Goal: Task Accomplishment & Management: Use online tool/utility

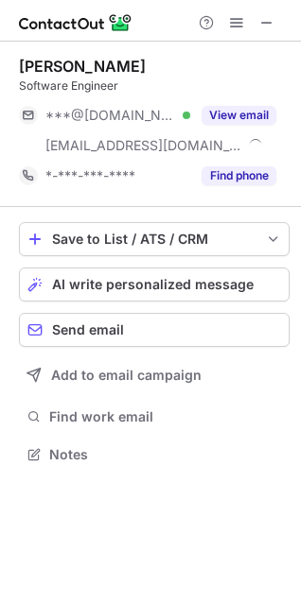
scroll to position [442, 301]
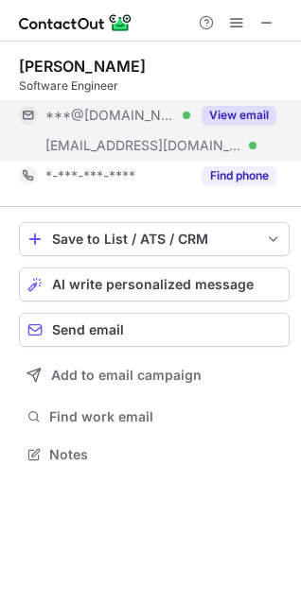
click at [245, 114] on button "View email" at bounding box center [238, 115] width 75 height 19
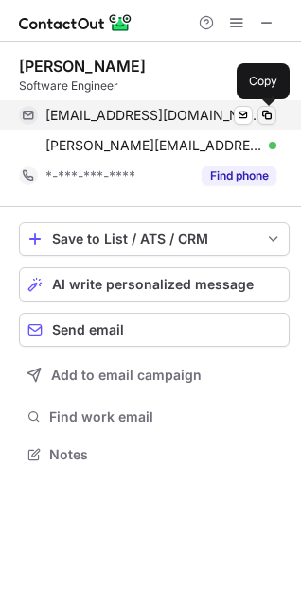
click at [270, 115] on span at bounding box center [266, 115] width 15 height 15
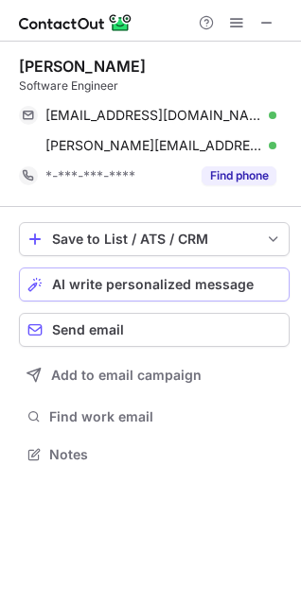
click at [108, 288] on span "AI write personalized message" at bounding box center [152, 284] width 201 height 15
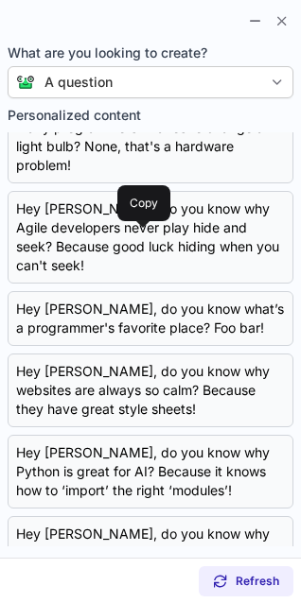
scroll to position [205, 0]
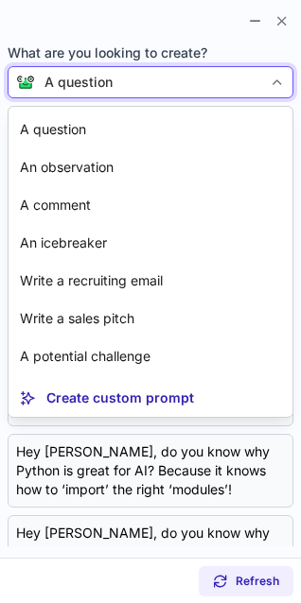
click at [103, 78] on div "A question" at bounding box center [78, 82] width 68 height 19
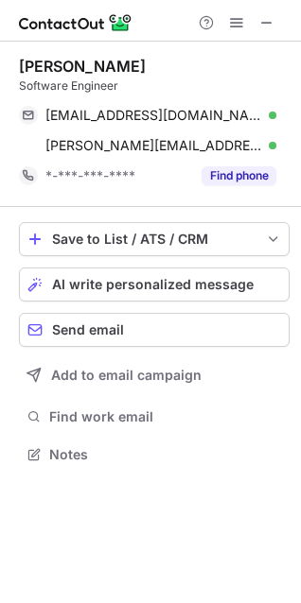
scroll to position [442, 301]
click at [170, 286] on span "AI write personalized message" at bounding box center [152, 284] width 201 height 15
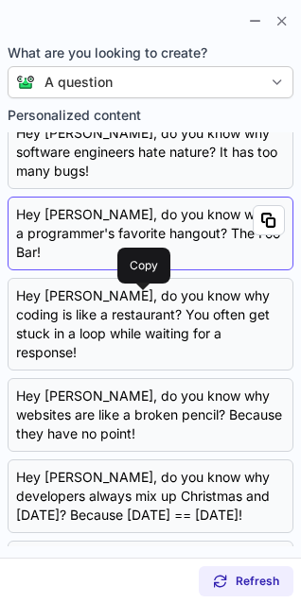
scroll to position [98, 0]
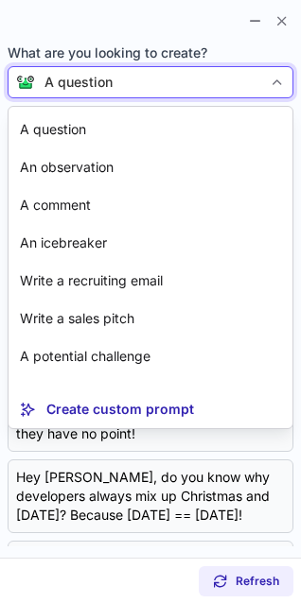
click at [209, 74] on div "A question" at bounding box center [148, 82] width 227 height 19
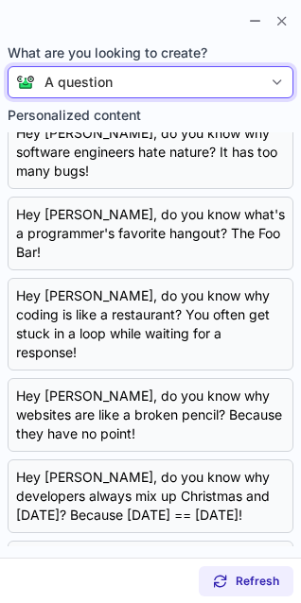
click at [209, 74] on div "A question" at bounding box center [148, 82] width 227 height 19
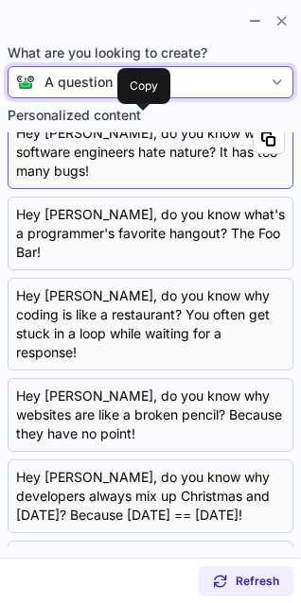
scroll to position [0, 0]
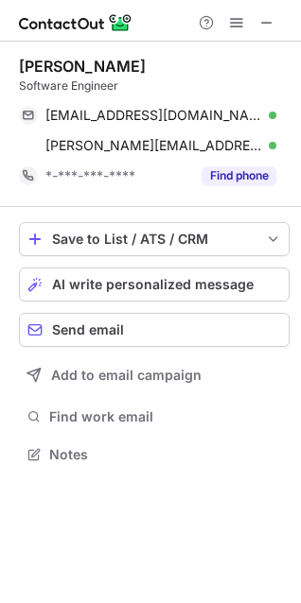
scroll to position [442, 301]
click at [166, 287] on span "AI write personalized message" at bounding box center [152, 284] width 201 height 15
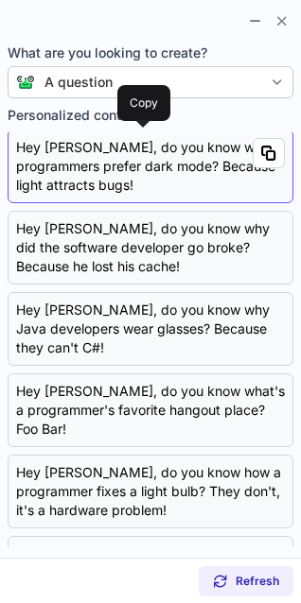
scroll to position [0, 0]
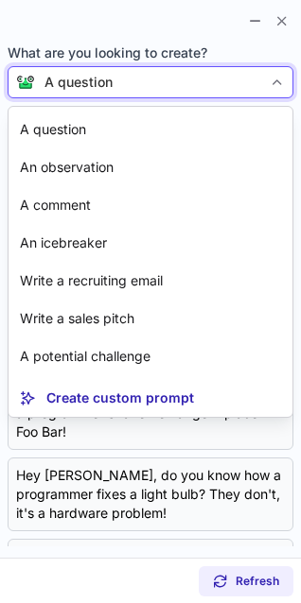
click at [80, 91] on div "A question" at bounding box center [78, 82] width 68 height 19
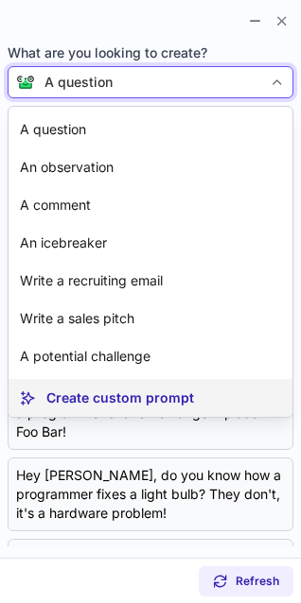
click at [94, 385] on article "Create custom prompt" at bounding box center [151, 398] width 284 height 38
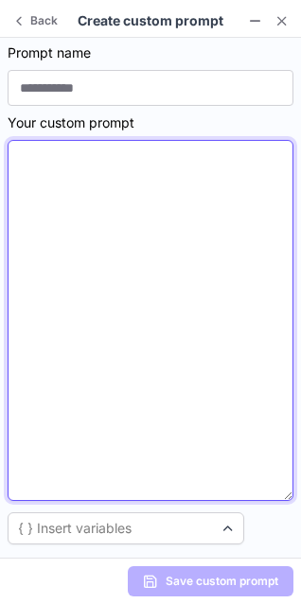
click at [94, 385] on textarea at bounding box center [151, 320] width 286 height 361
paste textarea "**********"
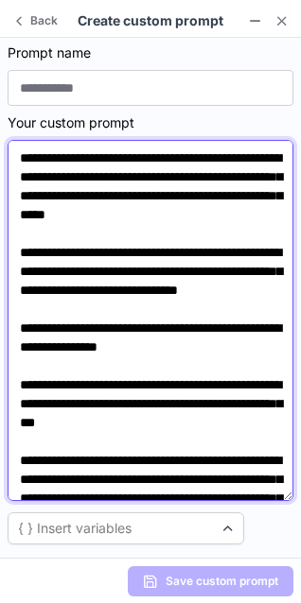
scroll to position [110, 0]
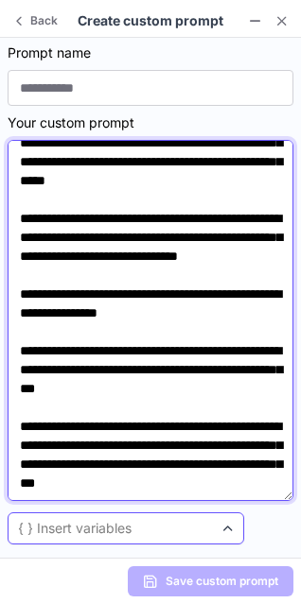
type textarea "**********"
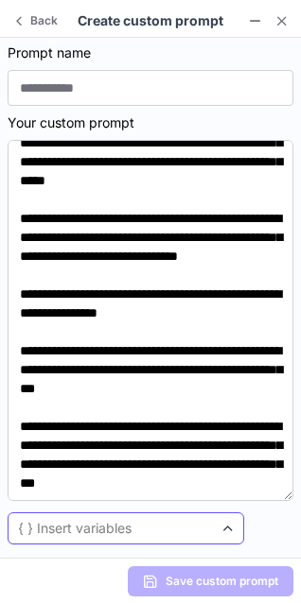
click at [202, 525] on div "{ } Insert variables" at bounding box center [111, 528] width 204 height 19
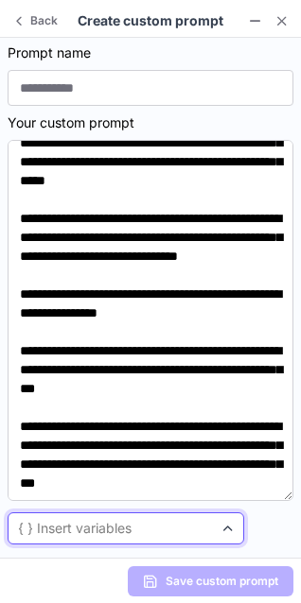
click at [202, 525] on div "{ } Insert variables" at bounding box center [111, 528] width 204 height 19
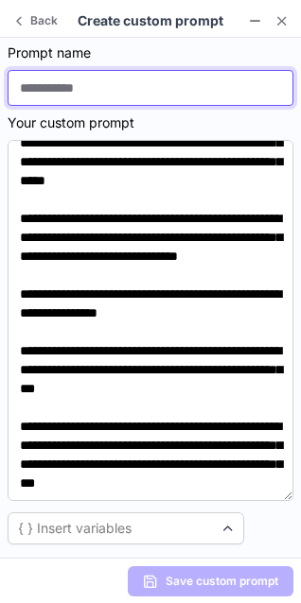
click at [134, 86] on input at bounding box center [151, 88] width 286 height 36
type input "**********"
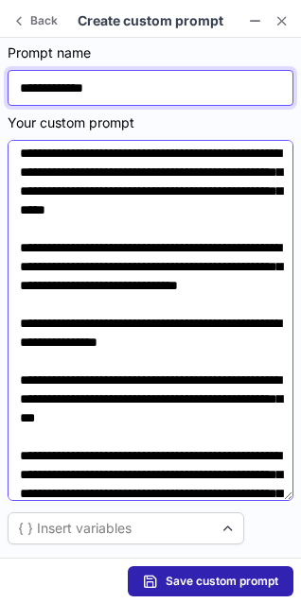
scroll to position [0, 0]
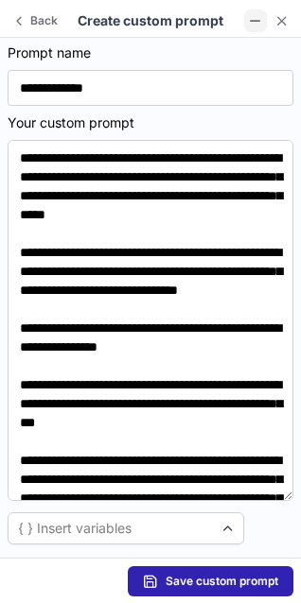
click at [259, 17] on span at bounding box center [255, 20] width 15 height 15
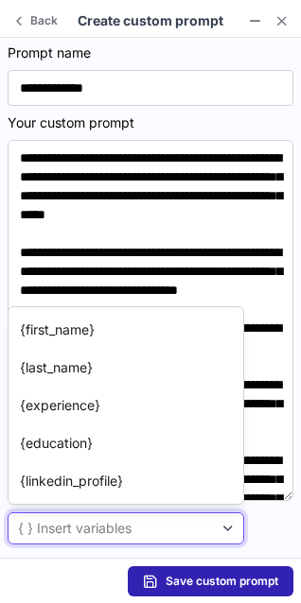
click at [83, 532] on div "{ } Insert variables" at bounding box center [74, 528] width 113 height 19
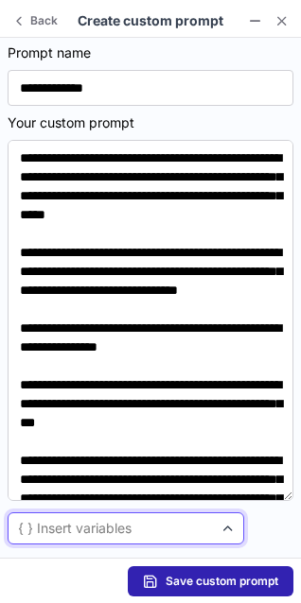
click at [83, 532] on div "{ } Insert variables" at bounding box center [74, 528] width 113 height 19
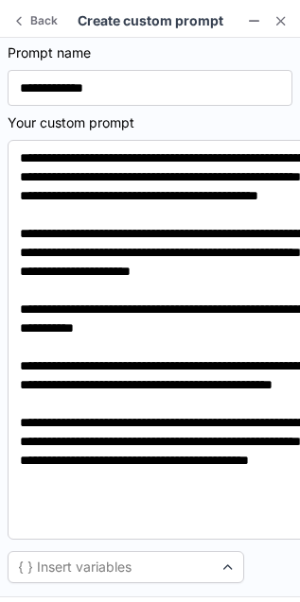
scroll to position [9, 9]
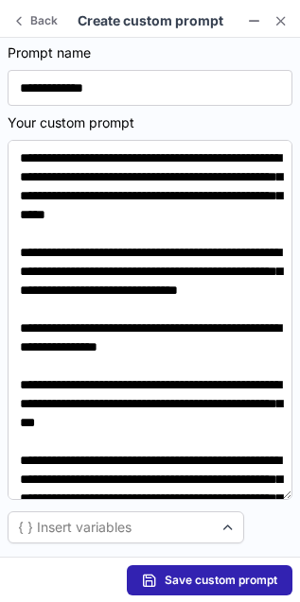
click at [179, 567] on button "Save custom prompt" at bounding box center [210, 581] width 166 height 30
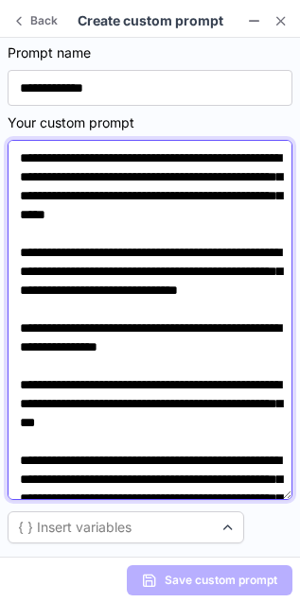
click at [114, 436] on textarea "**********" at bounding box center [150, 320] width 285 height 360
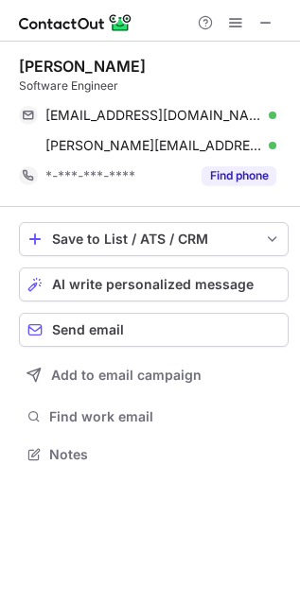
scroll to position [441, 300]
click at [182, 283] on span "AI write personalized message" at bounding box center [152, 284] width 201 height 15
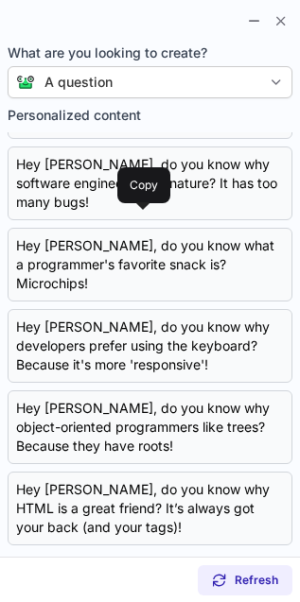
scroll to position [0, 0]
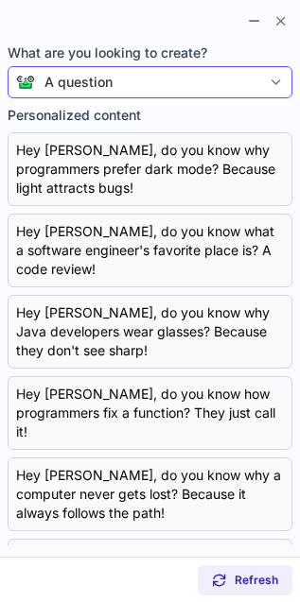
click at [155, 82] on div "A question" at bounding box center [148, 82] width 226 height 19
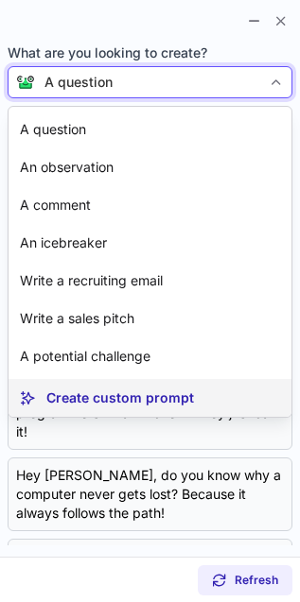
click at [102, 395] on p "Create custom prompt" at bounding box center [120, 398] width 148 height 19
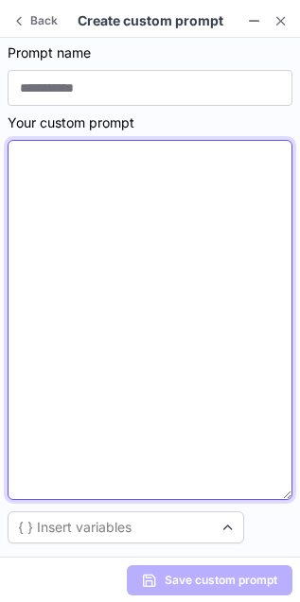
click at [102, 395] on textarea at bounding box center [150, 320] width 285 height 360
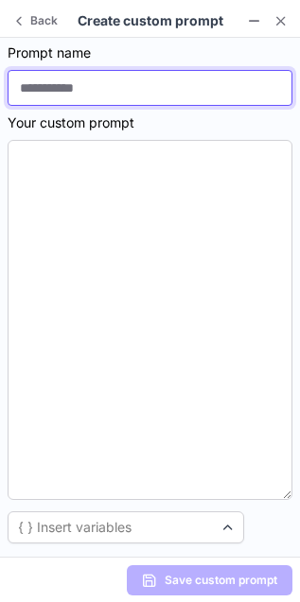
click at [54, 82] on input at bounding box center [150, 88] width 285 height 36
type input "**********"
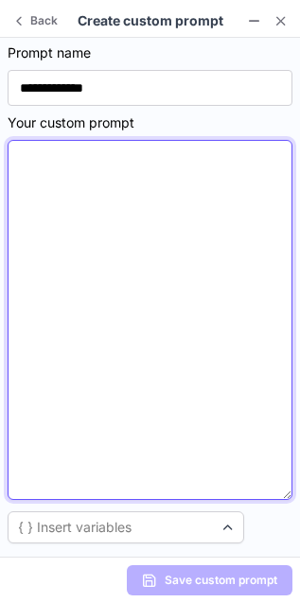
click at [201, 196] on textarea at bounding box center [150, 320] width 285 height 360
paste textarea "**********"
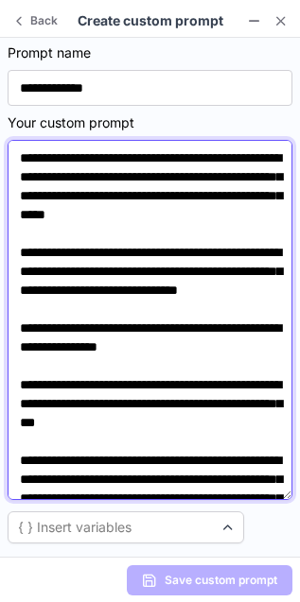
scroll to position [123, 0]
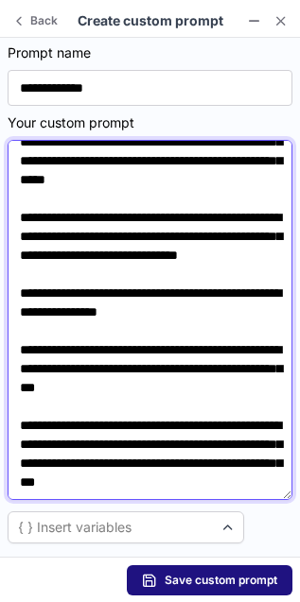
type textarea "**********"
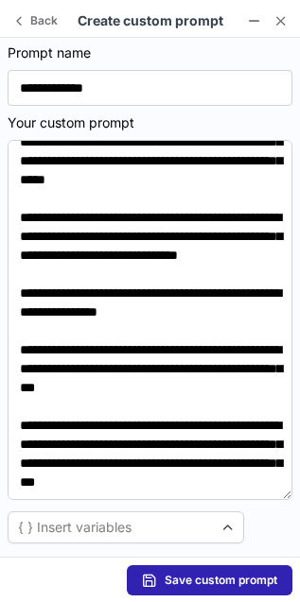
click at [174, 587] on span "Save custom prompt" at bounding box center [221, 580] width 113 height 15
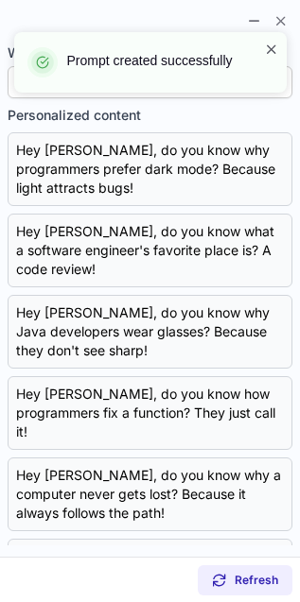
click at [276, 54] on span at bounding box center [271, 49] width 15 height 19
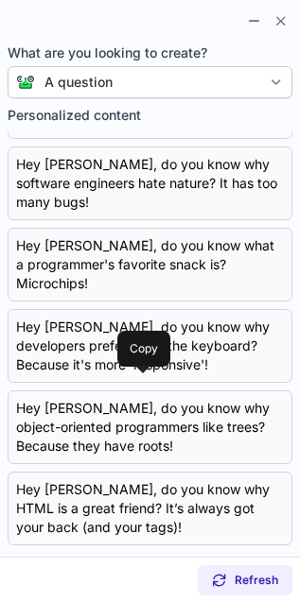
scroll to position [0, 0]
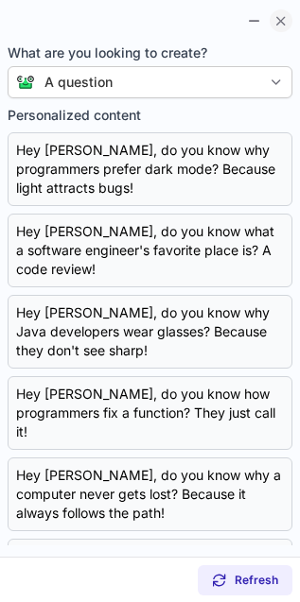
click at [285, 18] on span at bounding box center [280, 20] width 15 height 15
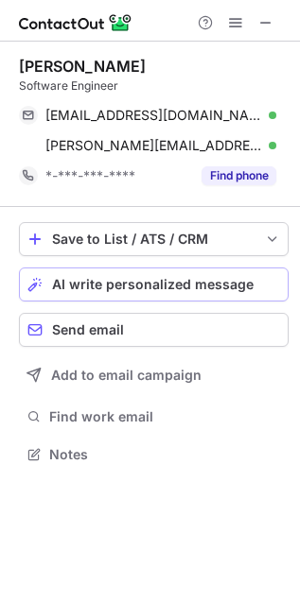
click at [128, 274] on button "AI write personalized message" at bounding box center [154, 285] width 270 height 34
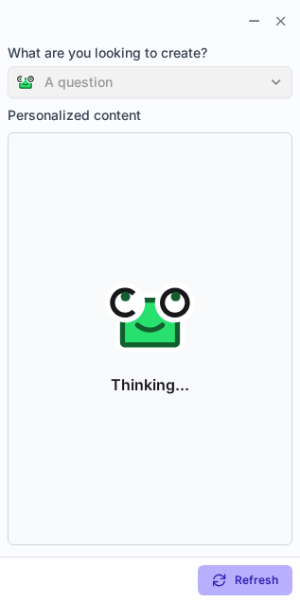
click at [201, 90] on div "A question" at bounding box center [150, 82] width 285 height 32
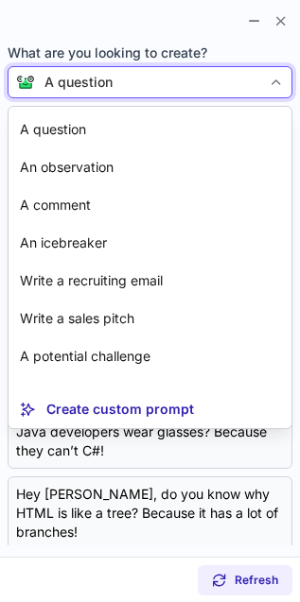
click at [179, 97] on div "A question" at bounding box center [150, 82] width 285 height 32
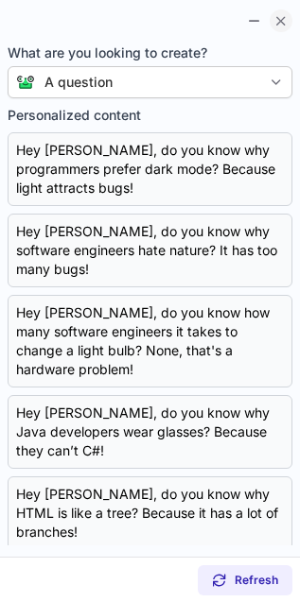
click at [280, 25] on span at bounding box center [280, 20] width 15 height 15
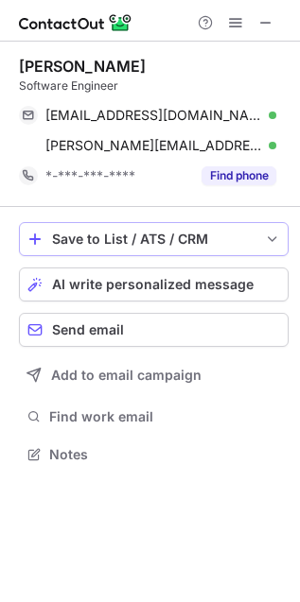
click at [265, 233] on span "save-profile-one-click" at bounding box center [272, 239] width 15 height 15
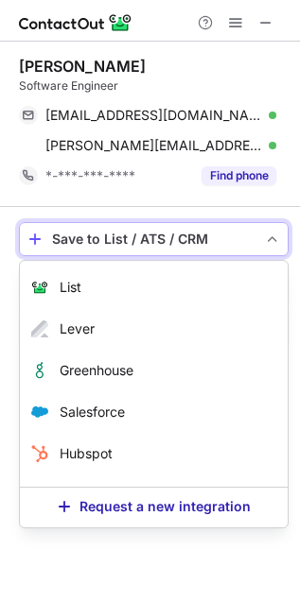
click at [265, 233] on span "save-profile-one-click" at bounding box center [272, 239] width 15 height 15
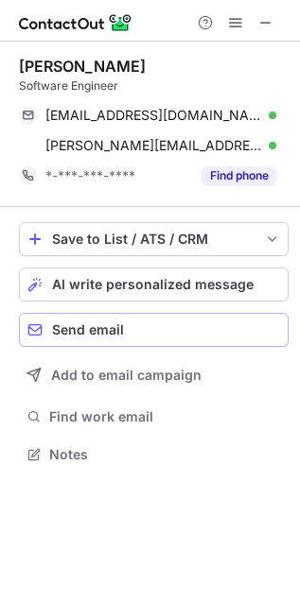
click at [179, 327] on div "Send email" at bounding box center [166, 330] width 228 height 15
click at [129, 277] on span "AI write personalized message" at bounding box center [152, 284] width 201 height 15
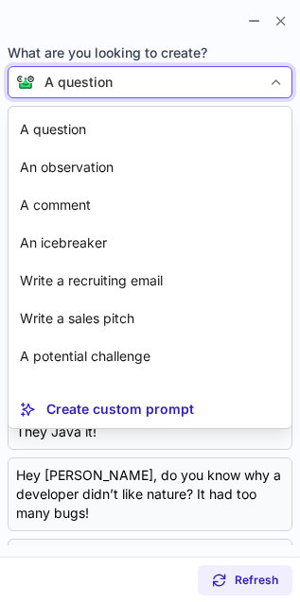
click at [174, 70] on div "A question" at bounding box center [150, 82] width 285 height 32
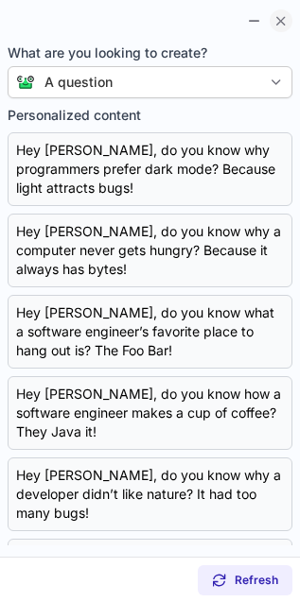
click at [284, 24] on span at bounding box center [280, 20] width 15 height 15
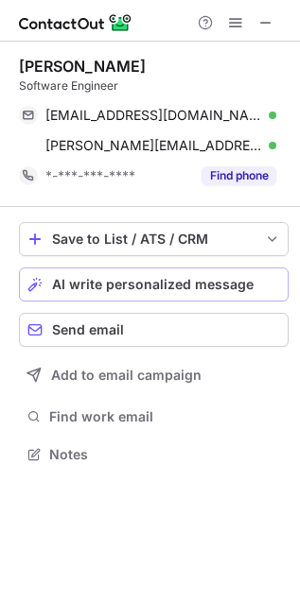
click at [129, 286] on span "AI write personalized message" at bounding box center [152, 284] width 201 height 15
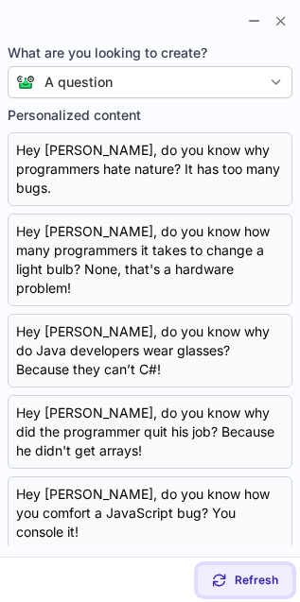
click at [265, 573] on span "Refresh" at bounding box center [257, 580] width 44 height 15
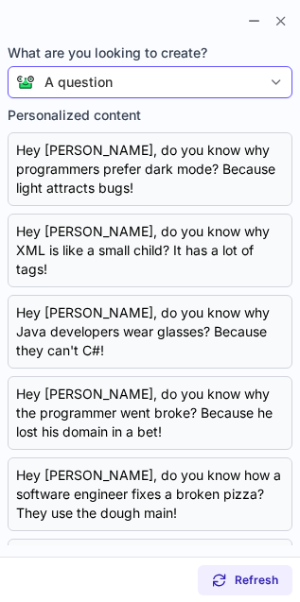
click at [169, 73] on div "A question" at bounding box center [148, 82] width 226 height 19
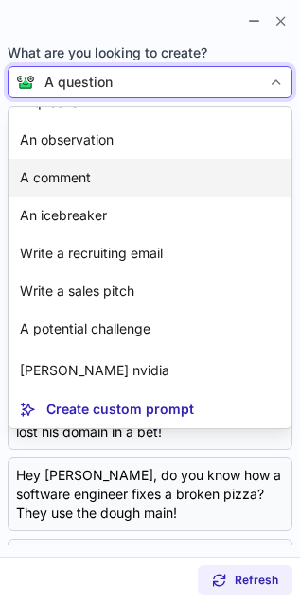
scroll to position [34, 0]
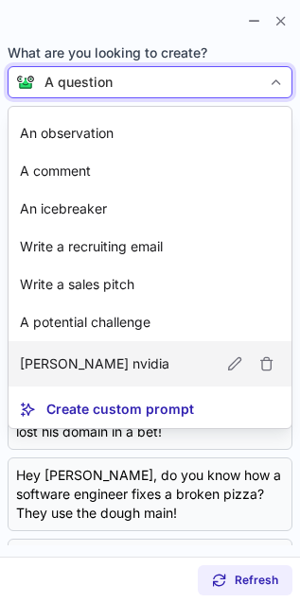
click at [84, 368] on p "Anita nvidia" at bounding box center [94, 364] width 149 height 19
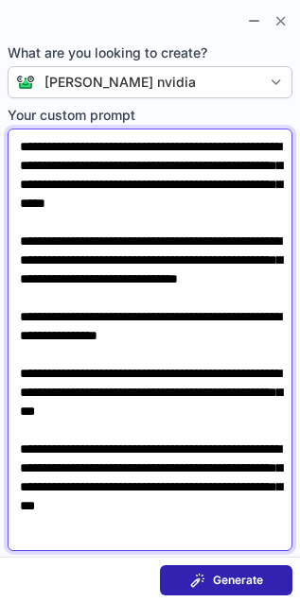
drag, startPoint x: 139, startPoint y: 198, endPoint x: 122, endPoint y: 223, distance: 30.7
click at [122, 223] on textarea "**********" at bounding box center [150, 340] width 285 height 423
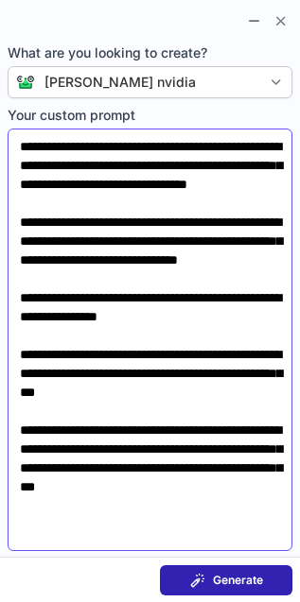
drag, startPoint x: 0, startPoint y: 206, endPoint x: 79, endPoint y: 218, distance: 80.4
click at [79, 219] on section "**********" at bounding box center [150, 297] width 300 height 519
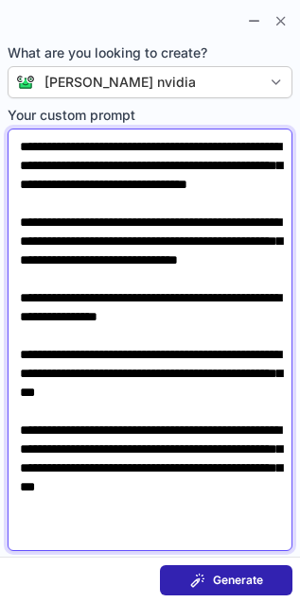
click at [183, 200] on textarea "**********" at bounding box center [150, 340] width 285 height 423
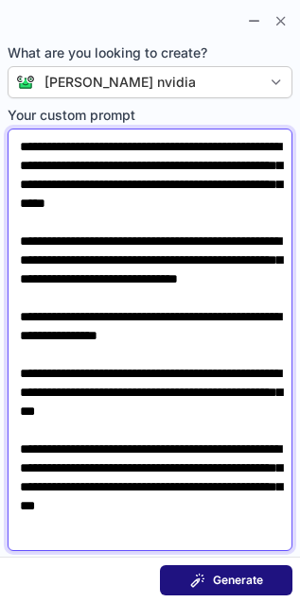
type textarea "**********"
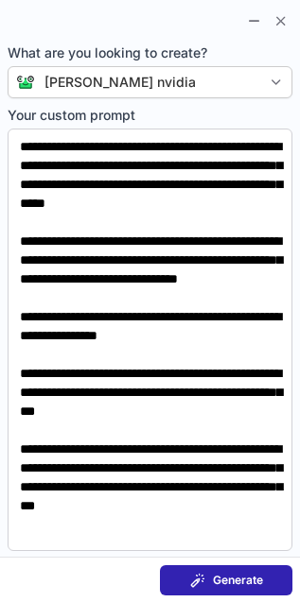
click at [223, 570] on button "Generate" at bounding box center [226, 581] width 132 height 30
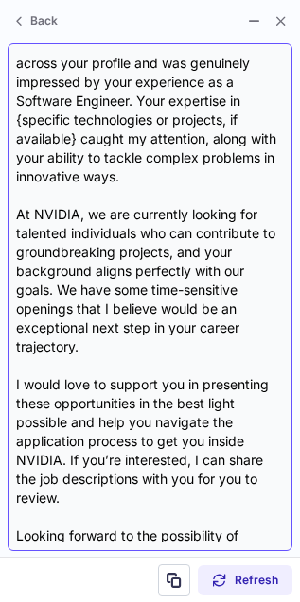
scroll to position [285, 0]
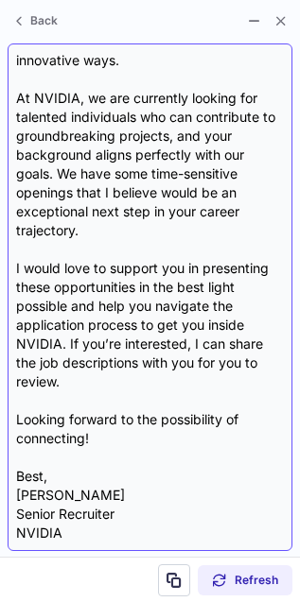
click at [113, 425] on div "Subject: Exciting Opportunities at NVIDIA Body: Hi {Candidate's Name}, I hope t…" at bounding box center [150, 297] width 268 height 491
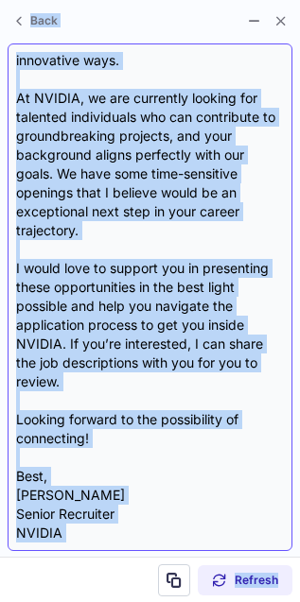
copy body "Tyler I. Software Engineer tylerinman15@live.com Verified Send email Copy tyler…"
click at [136, 392] on div "Subject: Exciting Opportunities at NVIDIA Body: Hi {Candidate's Name}, I hope t…" at bounding box center [150, 297] width 268 height 491
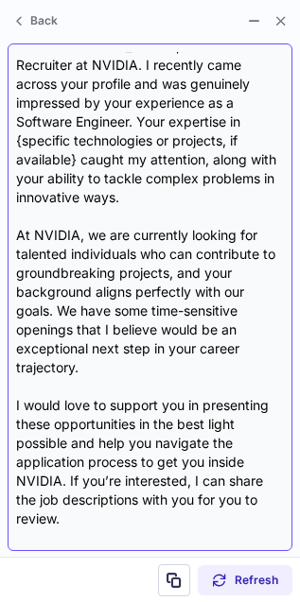
scroll to position [0, 0]
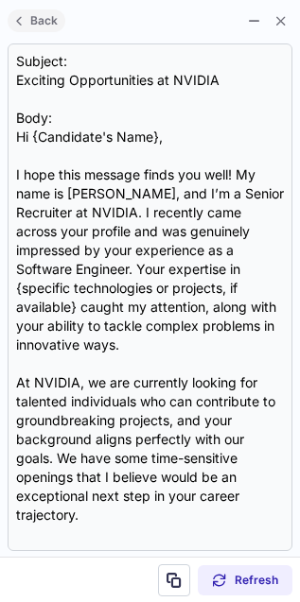
click at [23, 18] on span at bounding box center [18, 20] width 15 height 15
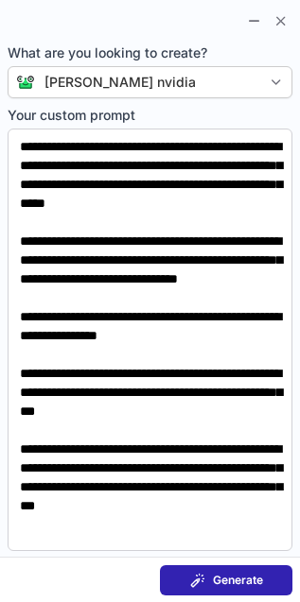
click at [224, 570] on button "Generate" at bounding box center [226, 581] width 132 height 30
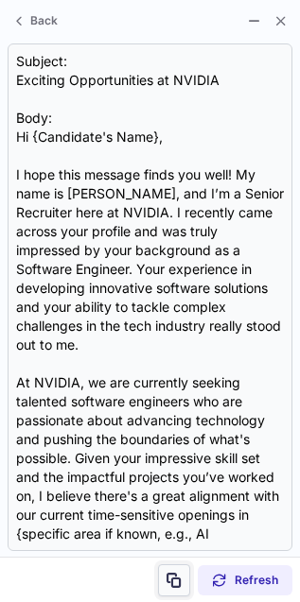
click at [179, 568] on button at bounding box center [174, 581] width 32 height 32
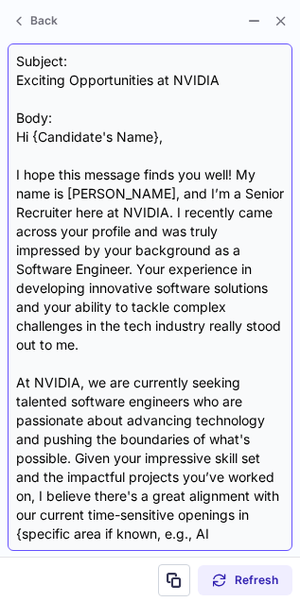
scroll to position [417, 0]
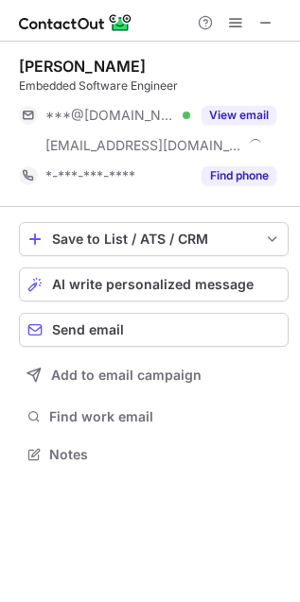
scroll to position [441, 300]
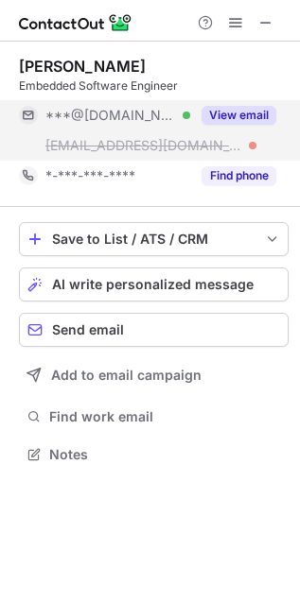
click at [239, 112] on button "View email" at bounding box center [238, 115] width 75 height 19
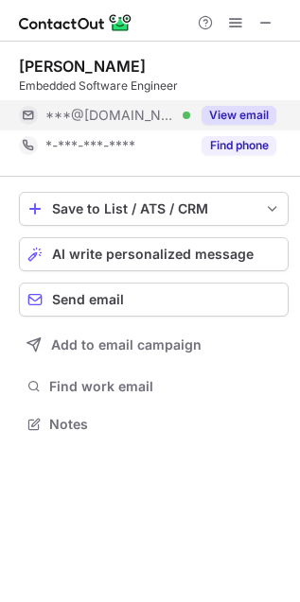
click at [258, 108] on button "View email" at bounding box center [238, 115] width 75 height 19
click at [78, 115] on span "***@gmail.com" at bounding box center [110, 115] width 131 height 17
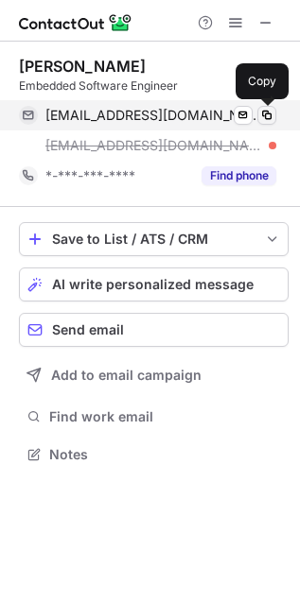
click at [271, 113] on span at bounding box center [266, 115] width 15 height 15
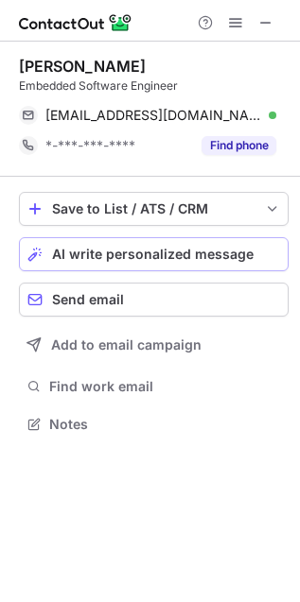
scroll to position [410, 300]
click at [167, 285] on button "Send email" at bounding box center [154, 300] width 270 height 34
click at [144, 241] on button "AI write personalized message" at bounding box center [154, 254] width 270 height 34
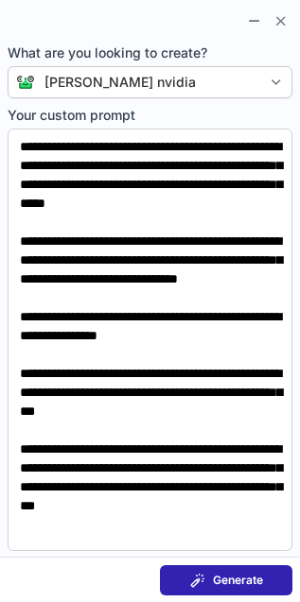
click at [254, 577] on span "Generate" at bounding box center [238, 580] width 50 height 15
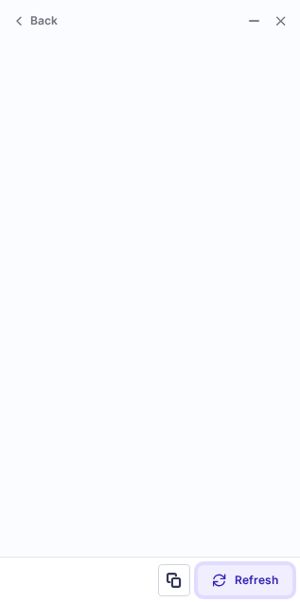
click at [234, 570] on button "Refresh" at bounding box center [245, 581] width 95 height 30
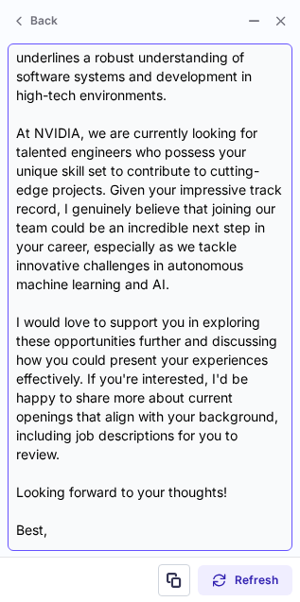
scroll to position [299, 0]
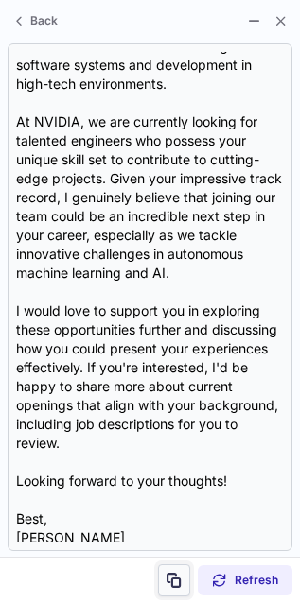
click at [181, 589] on button at bounding box center [174, 581] width 32 height 32
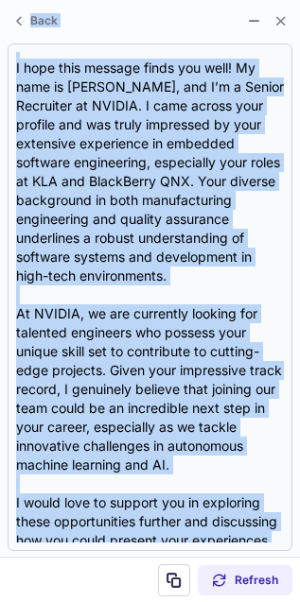
scroll to position [0, 0]
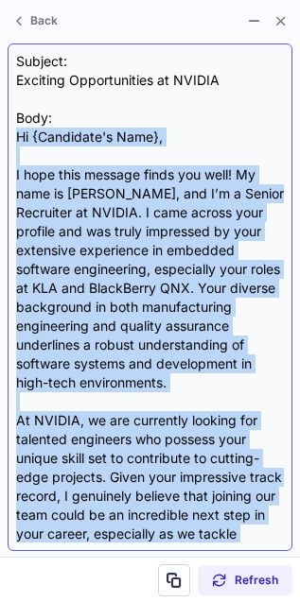
drag, startPoint x: 103, startPoint y: 501, endPoint x: 16, endPoint y: 141, distance: 370.7
click at [16, 141] on div "Subject: Exciting Opportunities at NVIDIA Body: Hi {Candidate's Name}, I hope t…" at bounding box center [150, 297] width 268 height 491
copy div "Hi {Candidate's Name}, I hope this message finds you well! My name is Anita R, …"
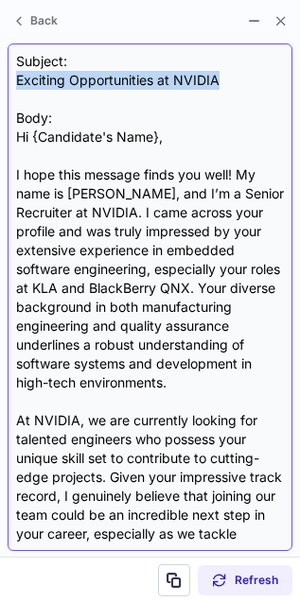
drag, startPoint x: 227, startPoint y: 82, endPoint x: 19, endPoint y: 78, distance: 208.1
click at [19, 78] on div "Subject: Exciting Opportunities at NVIDIA Body: Hi {Candidate's Name}, I hope t…" at bounding box center [150, 297] width 268 height 491
copy div "Exciting Opportunities at NVIDIA"
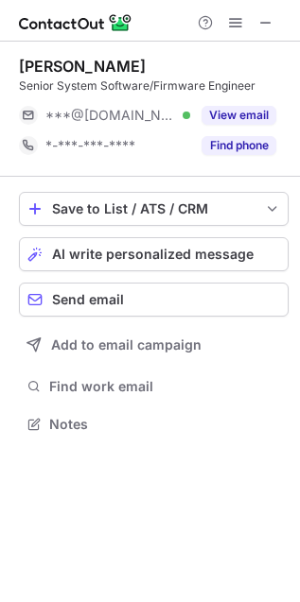
scroll to position [410, 300]
click at [88, 258] on span "AI write personalized message" at bounding box center [152, 254] width 201 height 15
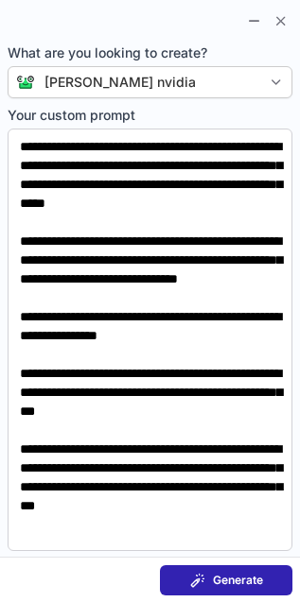
click at [198, 580] on span at bounding box center [197, 580] width 15 height 15
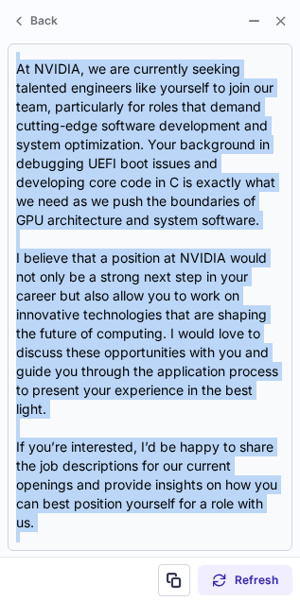
scroll to position [512, 0]
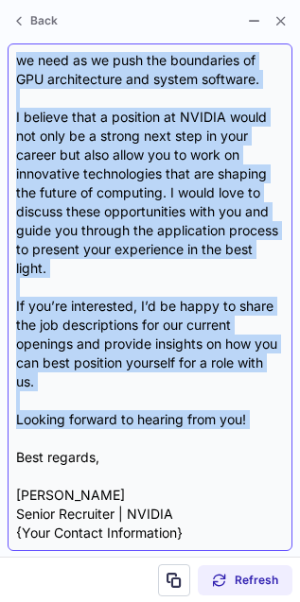
drag, startPoint x: 15, startPoint y: 131, endPoint x: 179, endPoint y: 439, distance: 348.2
click at [179, 439] on div "Subject: Exciting Opportunities at NVIDIA Body: Hi {Candidate's Name}, I hope t…" at bounding box center [150, 297] width 268 height 491
copy div "Hi {Candidate's Name}, I hope this message finds you well. I recently came acro…"
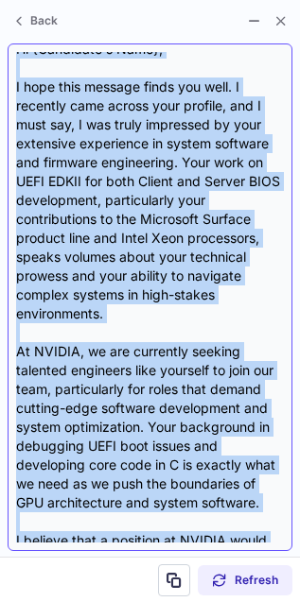
scroll to position [85, 0]
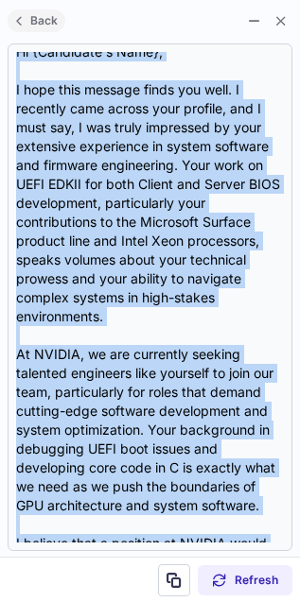
click at [30, 14] on span "Back" at bounding box center [43, 20] width 35 height 13
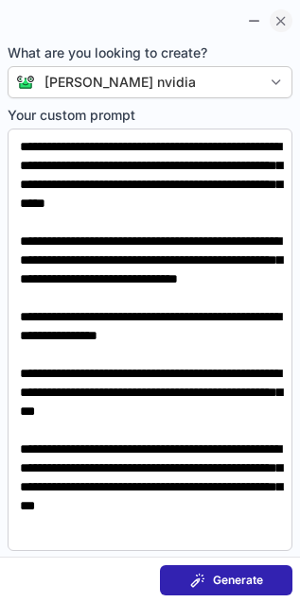
click at [279, 18] on span at bounding box center [280, 20] width 15 height 15
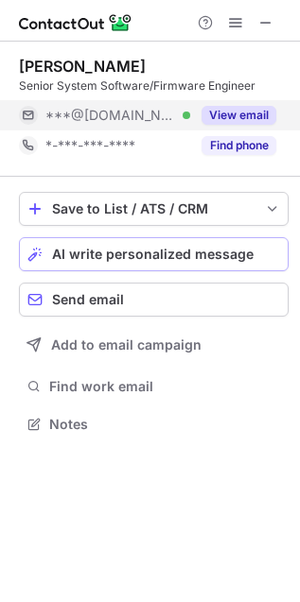
click at [238, 107] on button "View email" at bounding box center [238, 115] width 75 height 19
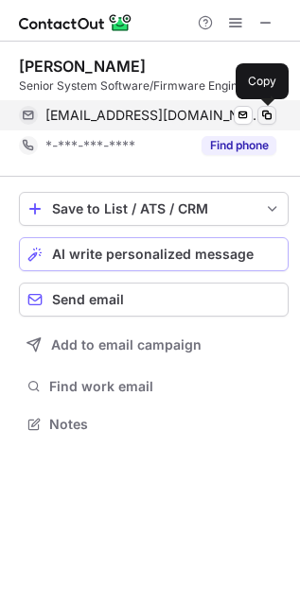
click at [265, 113] on span at bounding box center [266, 115] width 15 height 15
click at [268, 120] on span at bounding box center [266, 115] width 15 height 15
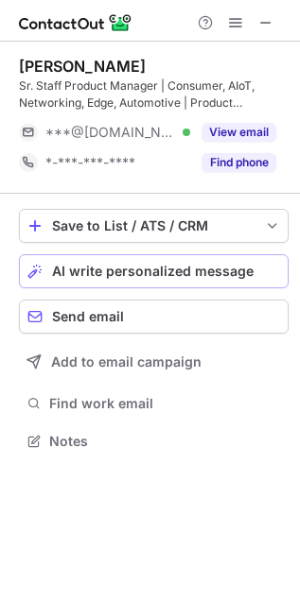
scroll to position [428, 300]
click at [110, 274] on span "AI write personalized message" at bounding box center [152, 271] width 201 height 15
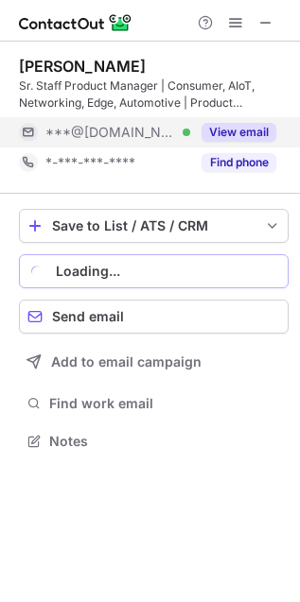
click at [242, 127] on button "View email" at bounding box center [238, 132] width 75 height 19
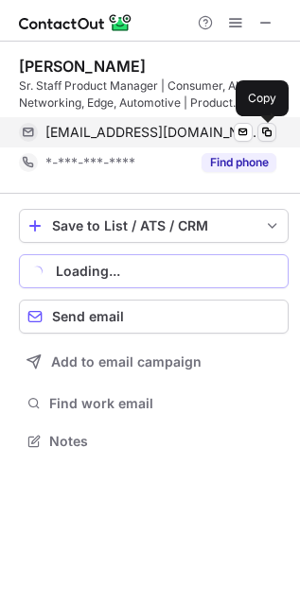
click at [270, 133] on span at bounding box center [266, 132] width 15 height 15
click at [265, 135] on span at bounding box center [266, 132] width 15 height 15
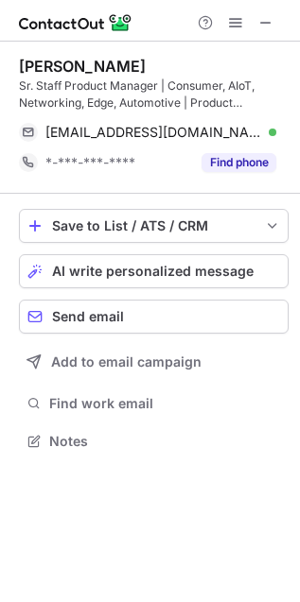
scroll to position [428, 300]
click at [139, 264] on span "AI write personalized message" at bounding box center [152, 271] width 201 height 15
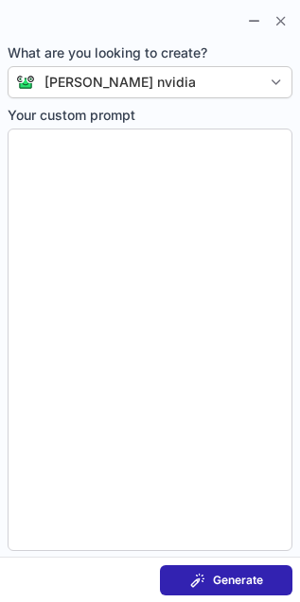
type textarea "**********"
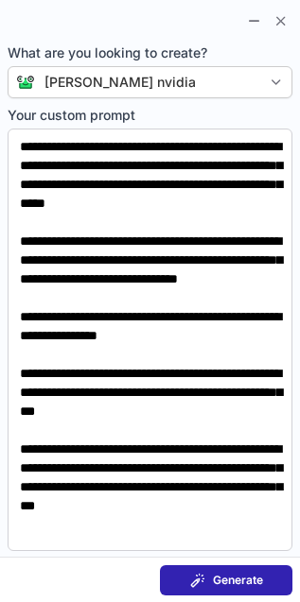
click at [223, 574] on span "Generate" at bounding box center [238, 580] width 50 height 15
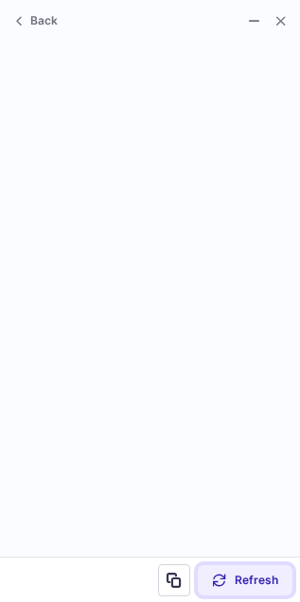
click at [223, 574] on span at bounding box center [219, 580] width 15 height 15
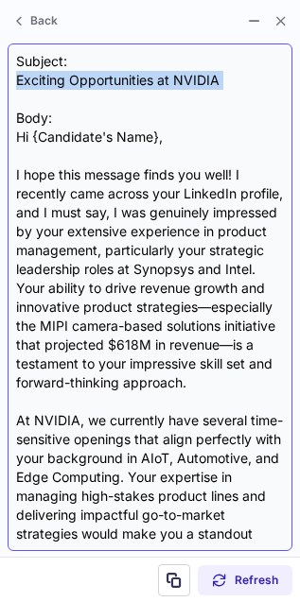
drag, startPoint x: 19, startPoint y: 80, endPoint x: 231, endPoint y: 100, distance: 212.8
click at [231, 100] on div "Subject: Exciting Opportunities at NVIDIA Body: Hi {Candidate's Name}, I hope t…" at bounding box center [150, 297] width 268 height 491
copy div "Exciting Opportunities at NVIDIA"
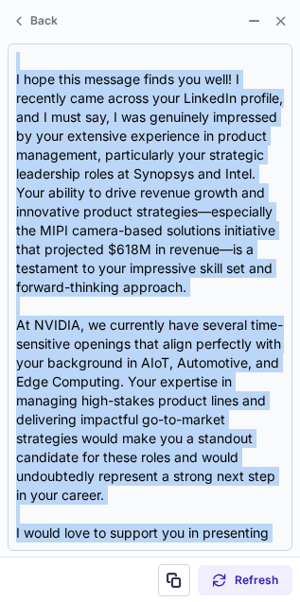
scroll to position [360, 0]
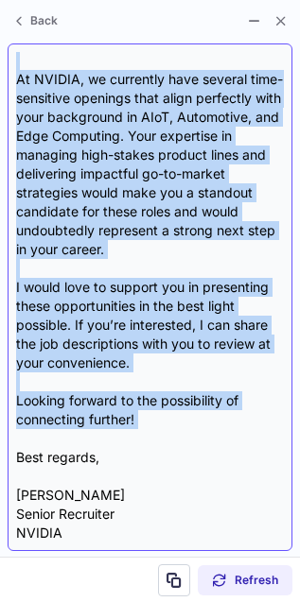
drag, startPoint x: 16, startPoint y: 134, endPoint x: 233, endPoint y: 429, distance: 366.0
click at [233, 429] on div "Subject: Exciting Opportunities at NVIDIA Body: Hi {Candidate's Name}, I hope t…" at bounding box center [150, 297] width 268 height 491
copy div "Lo {Ipsumdolo's Amet}, C adip elit seddoei tempo inc utla! E dolorema aliq enim…"
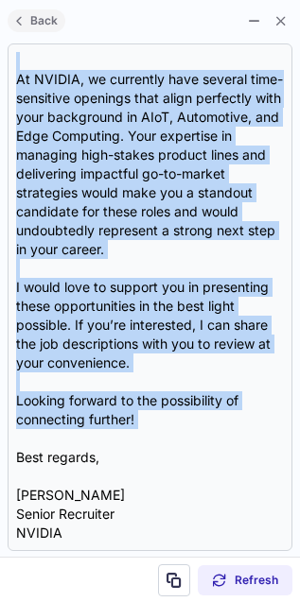
click at [37, 28] on button "Back" at bounding box center [37, 20] width 58 height 23
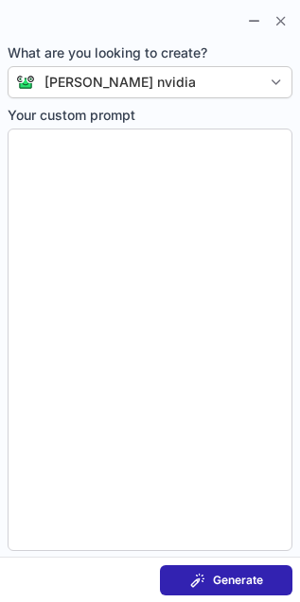
type textarea "**********"
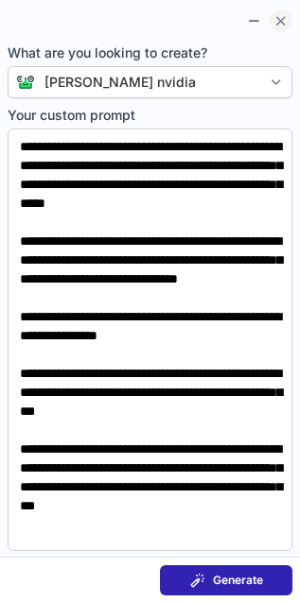
click at [284, 17] on span at bounding box center [280, 20] width 15 height 15
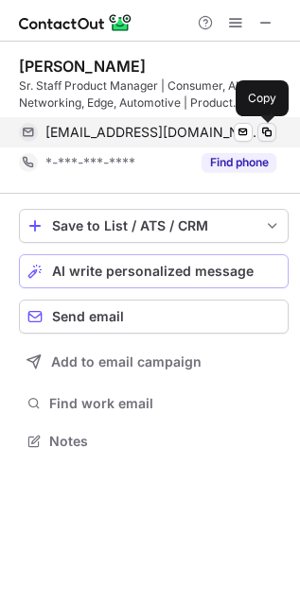
click at [270, 131] on span at bounding box center [266, 132] width 15 height 15
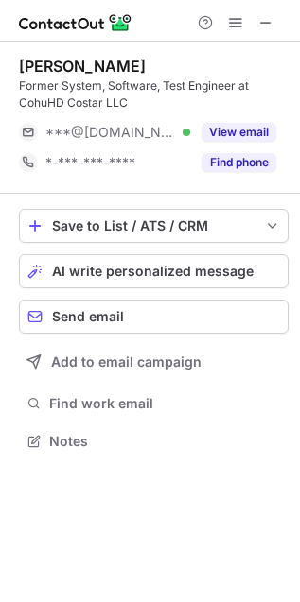
scroll to position [428, 300]
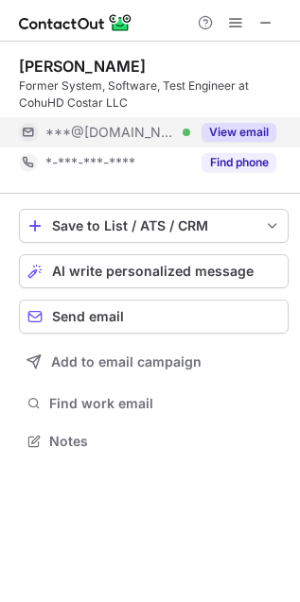
click at [250, 131] on button "View email" at bounding box center [238, 132] width 75 height 19
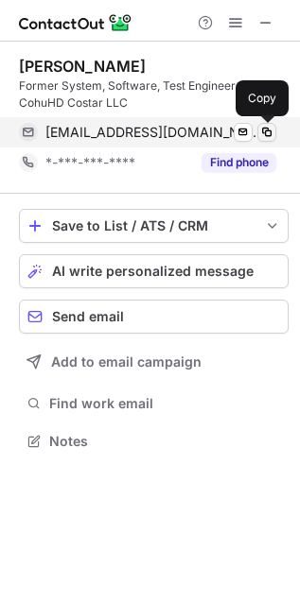
click at [265, 133] on span at bounding box center [266, 132] width 15 height 15
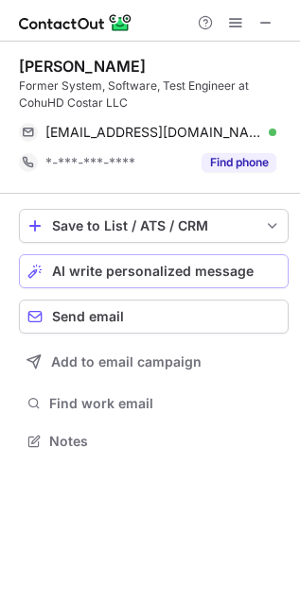
click at [183, 270] on span "AI write personalized message" at bounding box center [152, 271] width 201 height 15
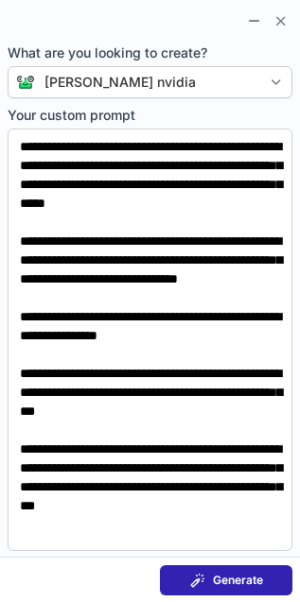
click at [205, 584] on div "Generate" at bounding box center [226, 580] width 73 height 15
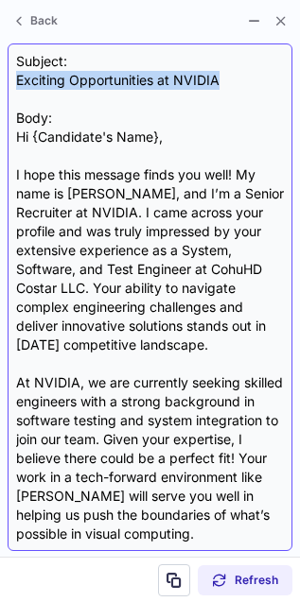
drag, startPoint x: 14, startPoint y: 77, endPoint x: 228, endPoint y: 78, distance: 213.7
click at [228, 78] on div "Subject: Exciting Opportunities at NVIDIA Body: Hi {Candidate's Name}, I hope t…" at bounding box center [150, 298] width 285 height 508
copy div "Exciting Opportunities at NVIDIA"
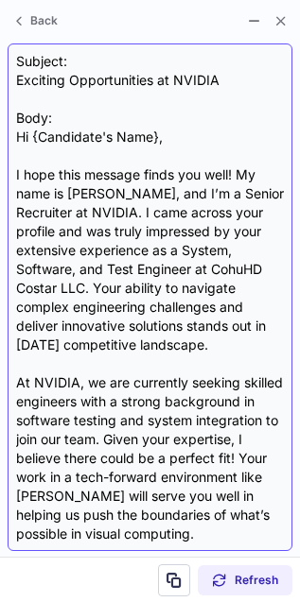
click at [20, 129] on div "Subject: Exciting Opportunities at NVIDIA Body: Hi {Candidate's Name}, I hope t…" at bounding box center [150, 297] width 268 height 491
click at [20, 128] on div "Subject: Exciting Opportunities at NVIDIA Body: Hi {Candidate's Name}, I hope t…" at bounding box center [150, 297] width 268 height 491
drag, startPoint x: 20, startPoint y: 128, endPoint x: 65, endPoint y: 171, distance: 62.9
click at [65, 171] on div "Subject: Exciting Opportunities at NVIDIA Body: Hi {Candidate's Name}, I hope t…" at bounding box center [150, 297] width 268 height 491
drag, startPoint x: 18, startPoint y: 107, endPoint x: 13, endPoint y: 133, distance: 26.9
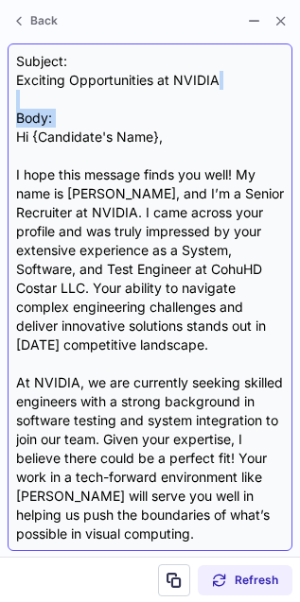
click at [13, 133] on div "Subject: Exciting Opportunities at NVIDIA Body: Hi {Candidate's Name}, I hope t…" at bounding box center [150, 298] width 285 height 508
click at [14, 133] on div "Subject: Exciting Opportunities at NVIDIA Body: Hi {Candidate's Name}, I hope t…" at bounding box center [150, 298] width 285 height 508
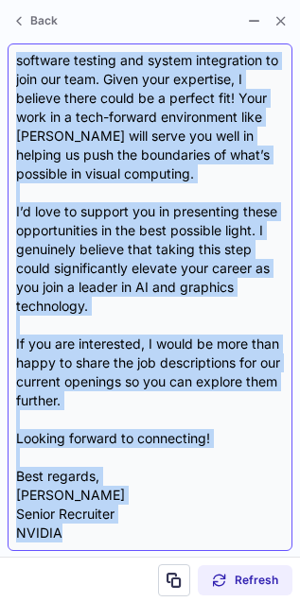
scroll to position [379, 0]
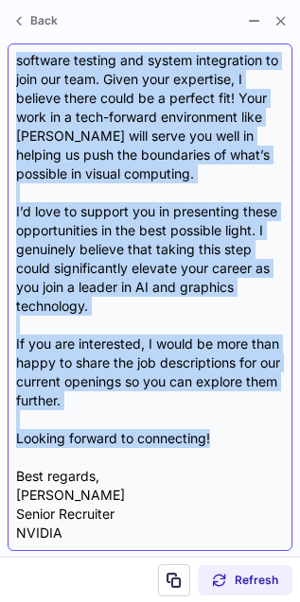
drag, startPoint x: 14, startPoint y: 133, endPoint x: 248, endPoint y: 441, distance: 386.1
click at [248, 441] on div "Subject: Exciting Opportunities at NVIDIA Body: Hi {Candidate's Name}, I hope t…" at bounding box center [150, 298] width 285 height 508
copy div "Lo {Ipsumdolo's Amet}, C adip elit seddoei tempo inc utla! Et dolo ma Aliqu E, …"
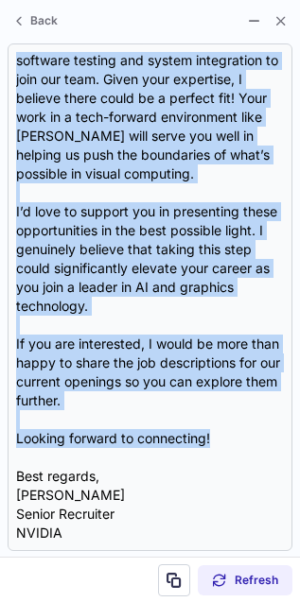
scroll to position [428, 300]
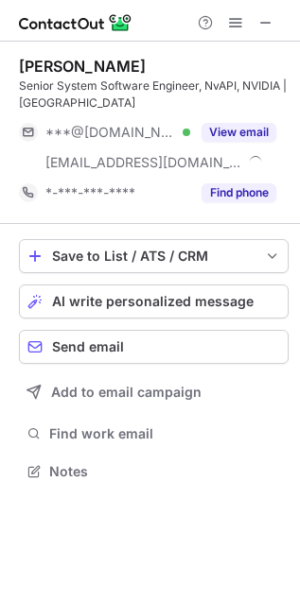
scroll to position [459, 300]
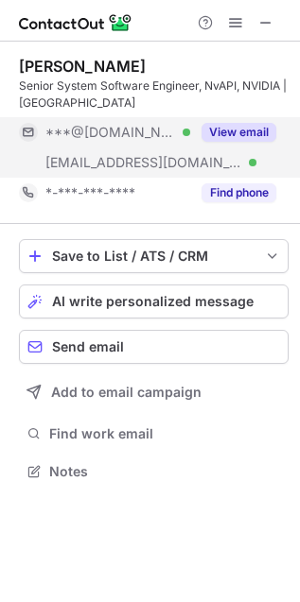
click at [232, 122] on div "View email" at bounding box center [233, 132] width 86 height 30
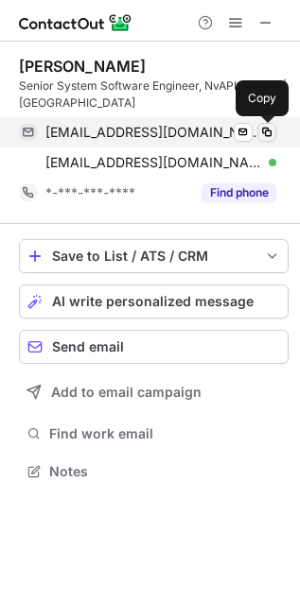
click at [273, 134] on span at bounding box center [266, 132] width 15 height 15
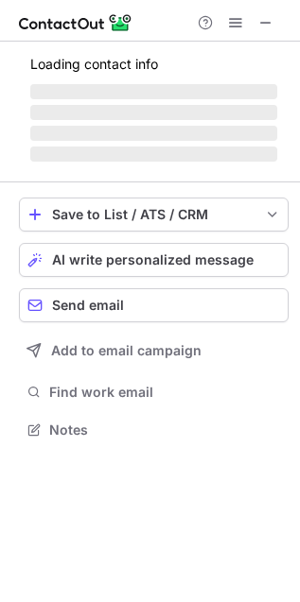
scroll to position [441, 300]
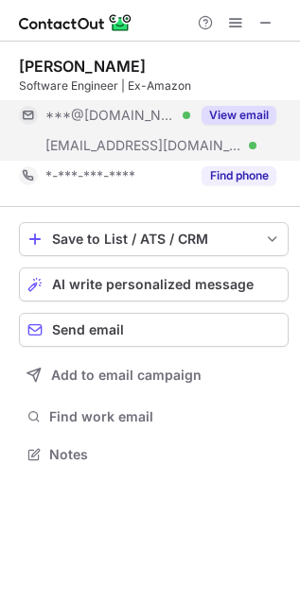
click at [217, 111] on button "View email" at bounding box center [238, 115] width 75 height 19
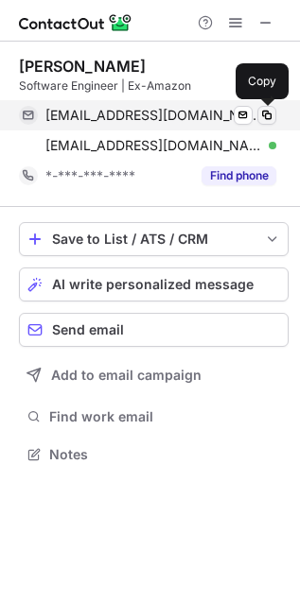
click at [264, 115] on span at bounding box center [266, 115] width 15 height 15
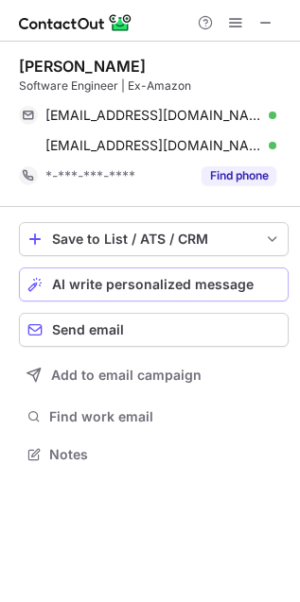
click at [237, 277] on span "AI write personalized message" at bounding box center [152, 284] width 201 height 15
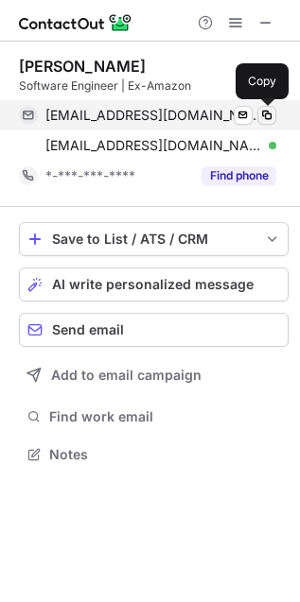
click at [269, 118] on span at bounding box center [266, 115] width 15 height 15
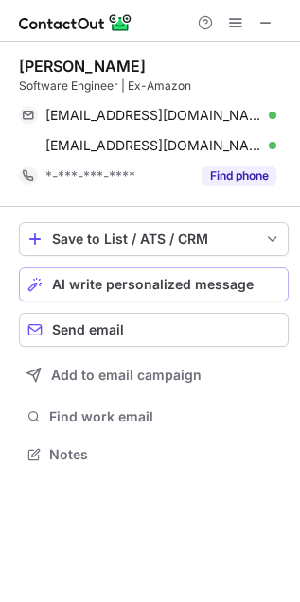
click at [113, 296] on button "AI write personalized message" at bounding box center [154, 285] width 270 height 34
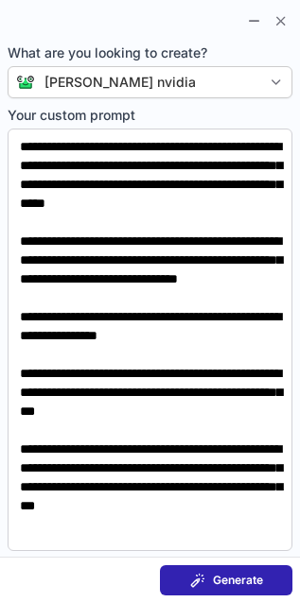
click at [215, 578] on span "Generate" at bounding box center [238, 580] width 50 height 15
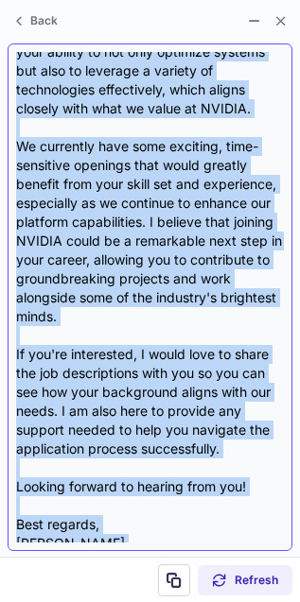
scroll to position [568, 0]
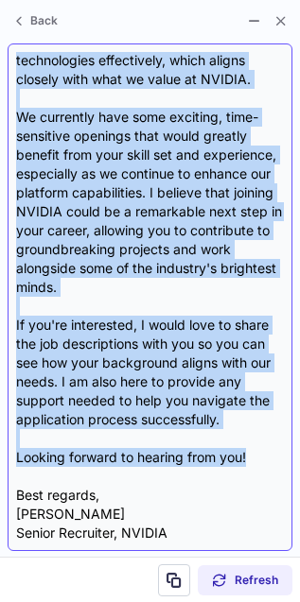
drag, startPoint x: 15, startPoint y: 133, endPoint x: 253, endPoint y: 459, distance: 403.3
click at [253, 459] on div "Subject: Exciting Opportunities at NVIDIA Body: Hi {Candidate's Name}, I hope t…" at bounding box center [150, 297] width 268 height 491
copy div "Lo {Ipsumdolo's Amet}, C adip elit seddoei tempo inc utla! Et dolo ma Aliqu E, …"
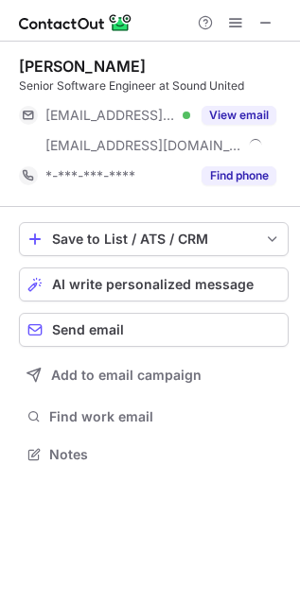
scroll to position [441, 300]
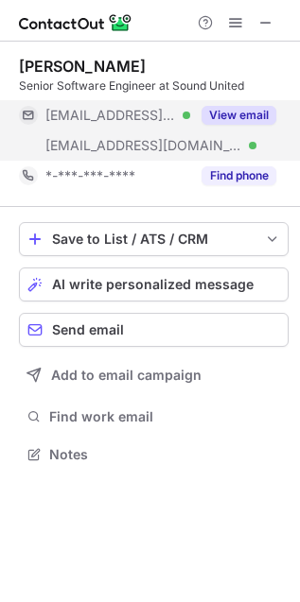
click at [220, 107] on button "View email" at bounding box center [238, 115] width 75 height 19
